Goal: Information Seeking & Learning: Learn about a topic

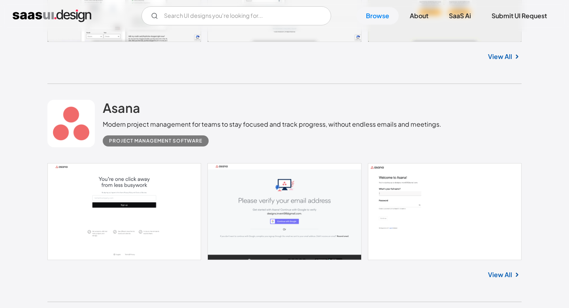
scroll to position [398, 0]
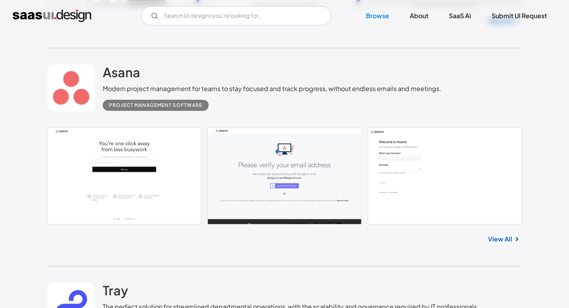
click at [512, 240] on img at bounding box center [516, 238] width 9 height 9
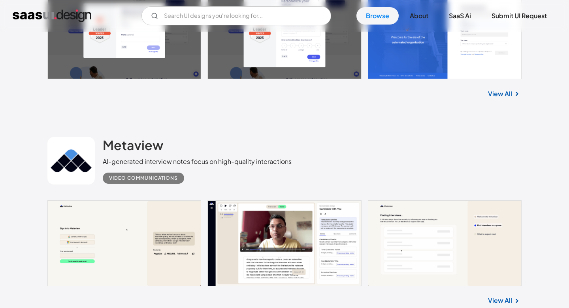
scroll to position [869, 0]
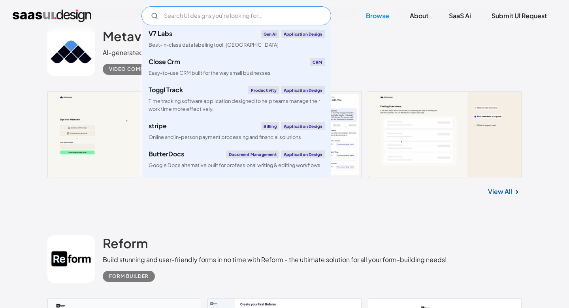
click at [272, 16] on input "Email Form" at bounding box center [237, 15] width 190 height 19
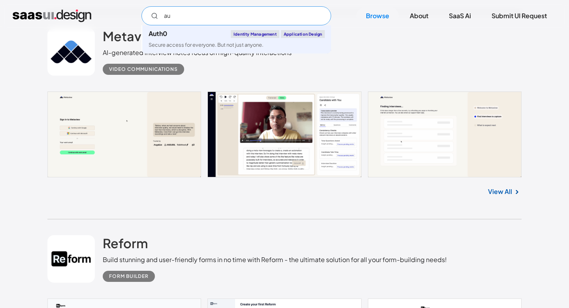
type input "a"
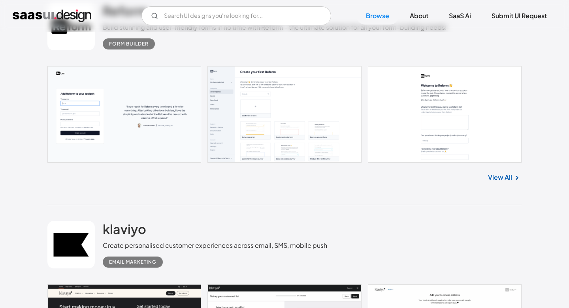
scroll to position [1101, 0]
click at [504, 177] on link "View All" at bounding box center [500, 177] width 24 height 9
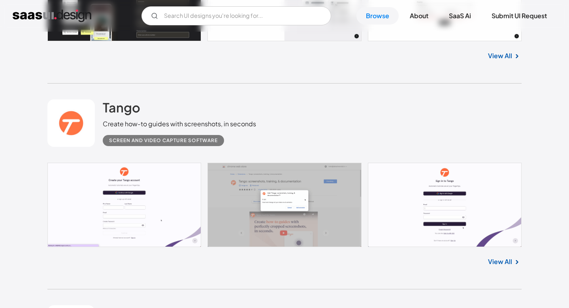
scroll to position [1463, 0]
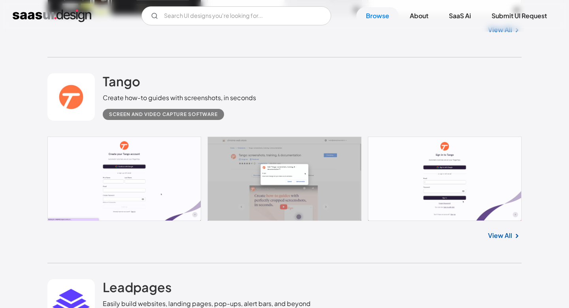
click at [511, 237] on link "View All" at bounding box center [500, 234] width 24 height 9
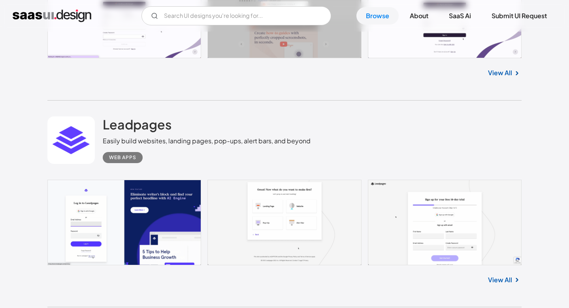
scroll to position [1710, 0]
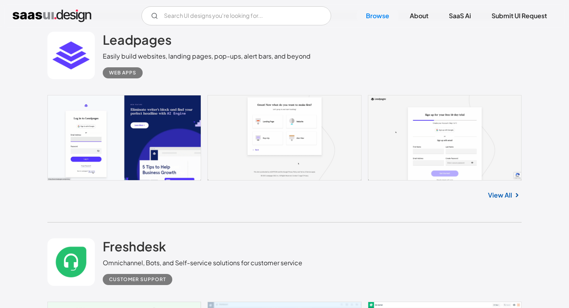
click at [504, 196] on link "View All" at bounding box center [500, 194] width 24 height 9
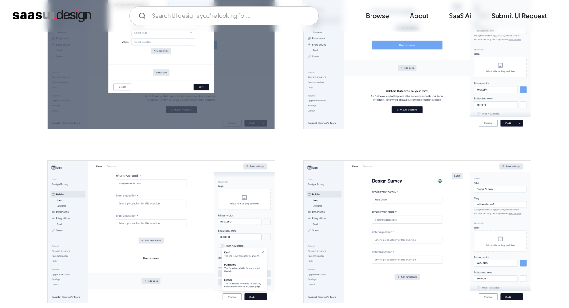
scroll to position [641, 0]
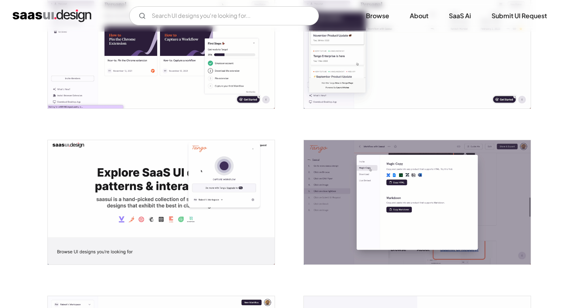
scroll to position [891, 0]
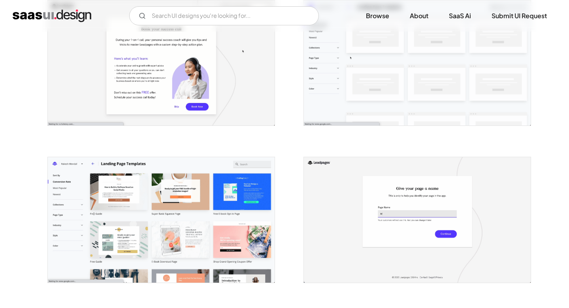
scroll to position [589, 0]
